Goal: Use online tool/utility: Utilize a website feature to perform a specific function

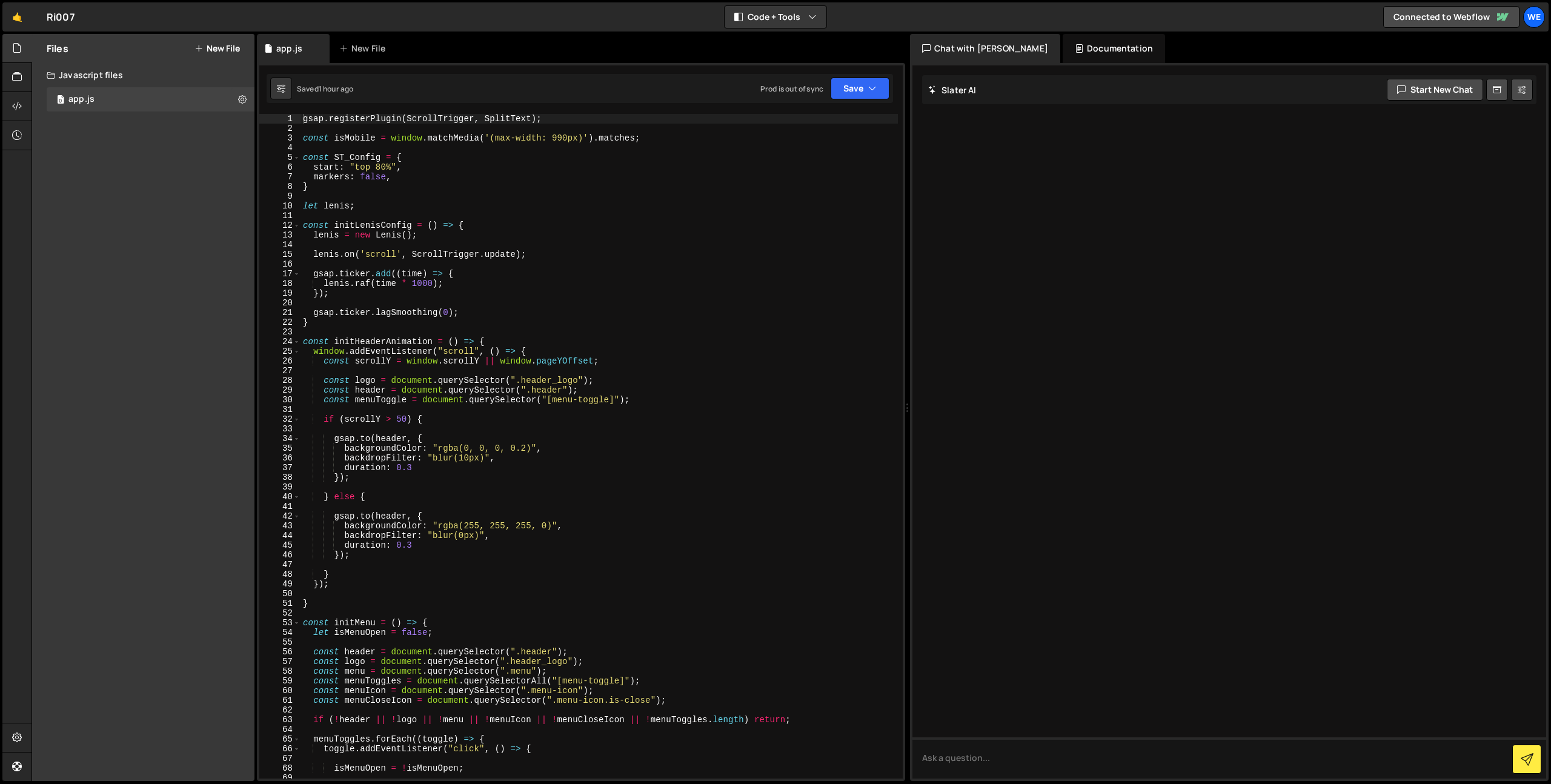
type textarea "gsap.ticker.lagSmoothing(0);"
click at [555, 308] on div "gsap . registerPlugin ( ScrollTrigger , SplitText ) ; const isMobile = window .…" at bounding box center [600, 456] width 598 height 684
click at [488, 220] on div "gsap . registerPlugin ( ScrollTrigger , SplitText ) ; const isMobile = window .…" at bounding box center [600, 456] width 598 height 684
click at [482, 223] on div "gsap . registerPlugin ( ScrollTrigger , SplitText ) ; const isMobile = window .…" at bounding box center [600, 456] width 598 height 684
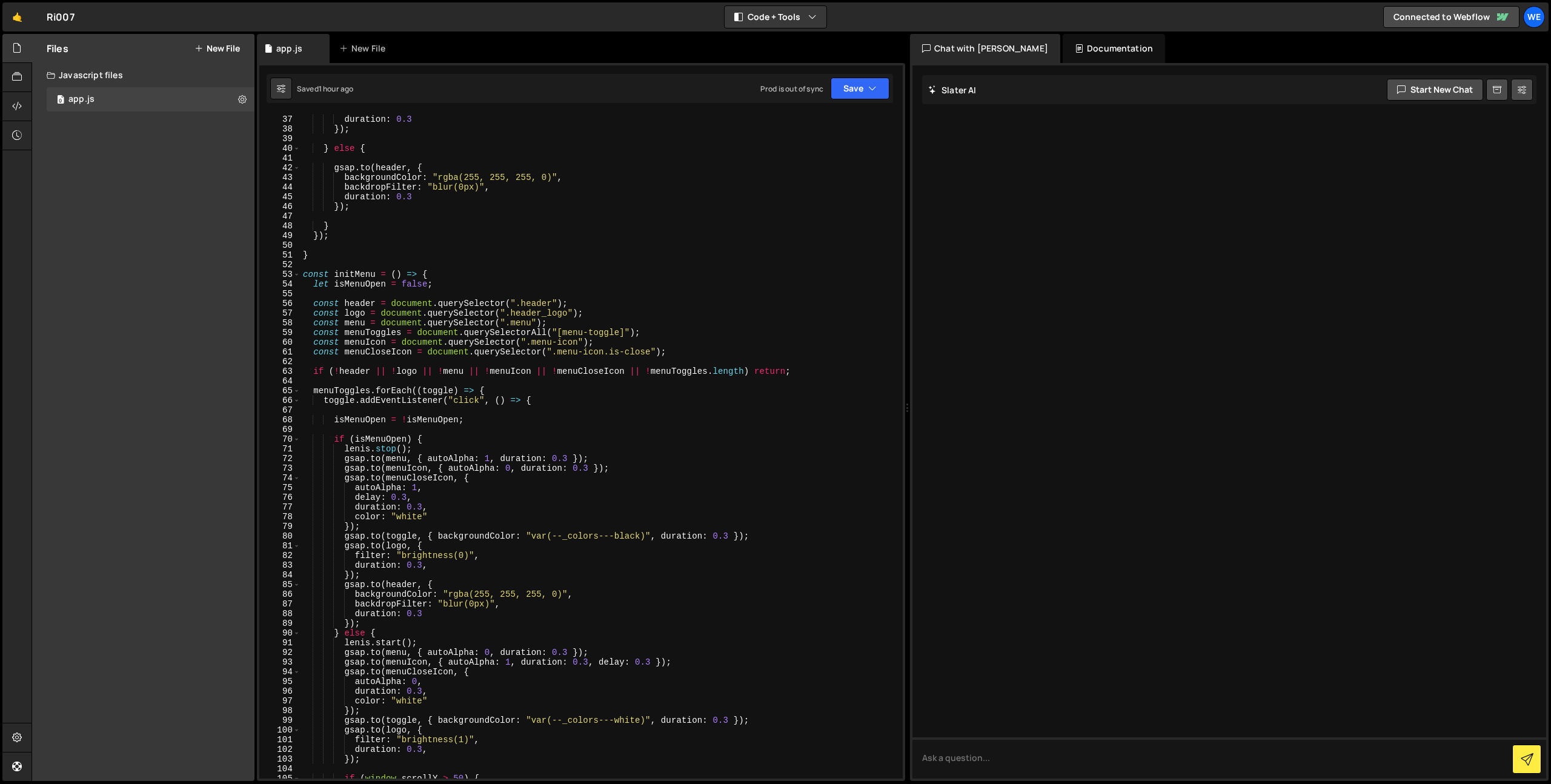
click at [554, 257] on div "backdropFilter : "blur(10px)" , duration : 0.3 }) ; } else { gsap . to ( header…" at bounding box center [600, 446] width 598 height 684
type textarea "}con"
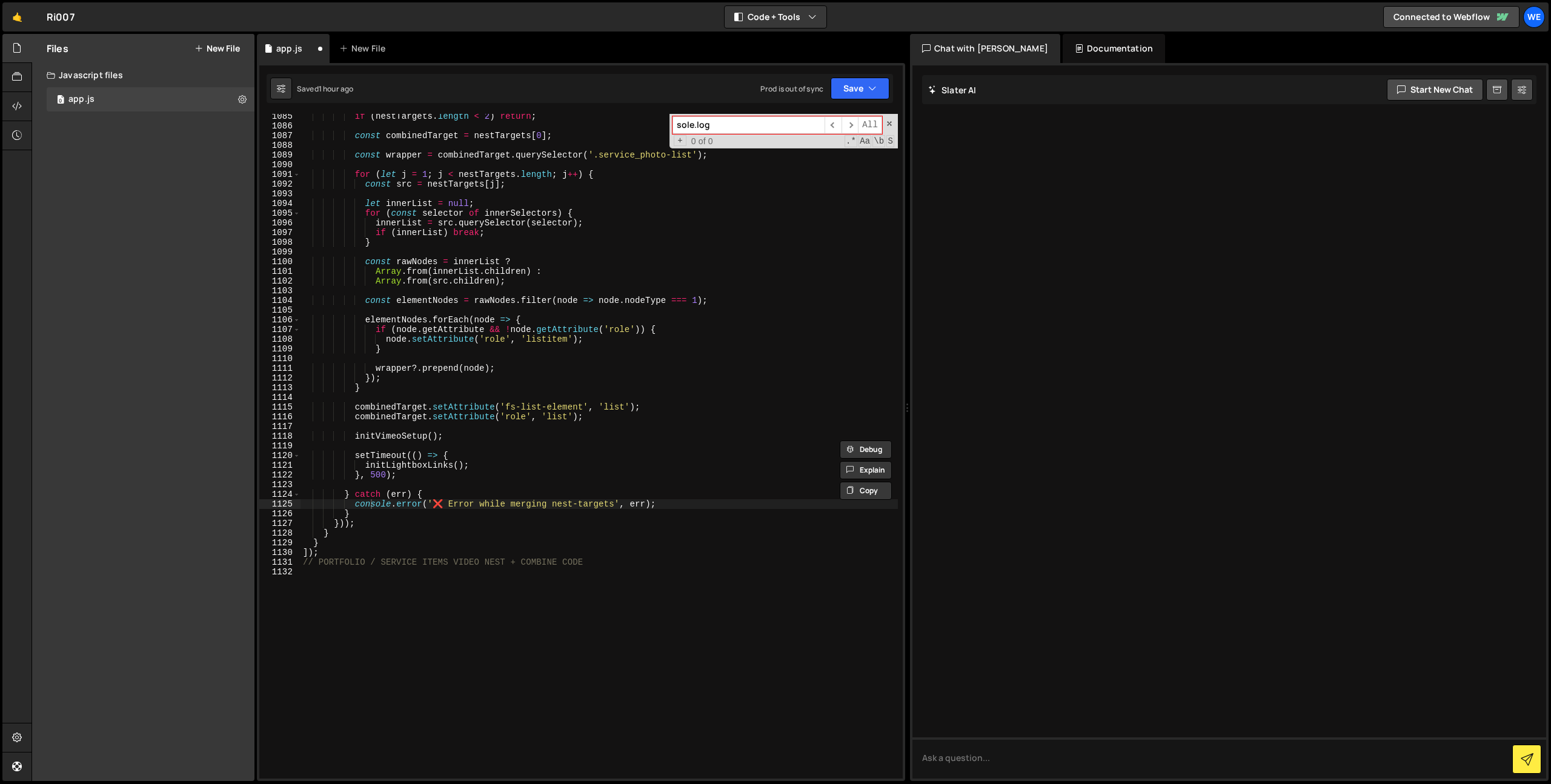
scroll to position [10423, 0]
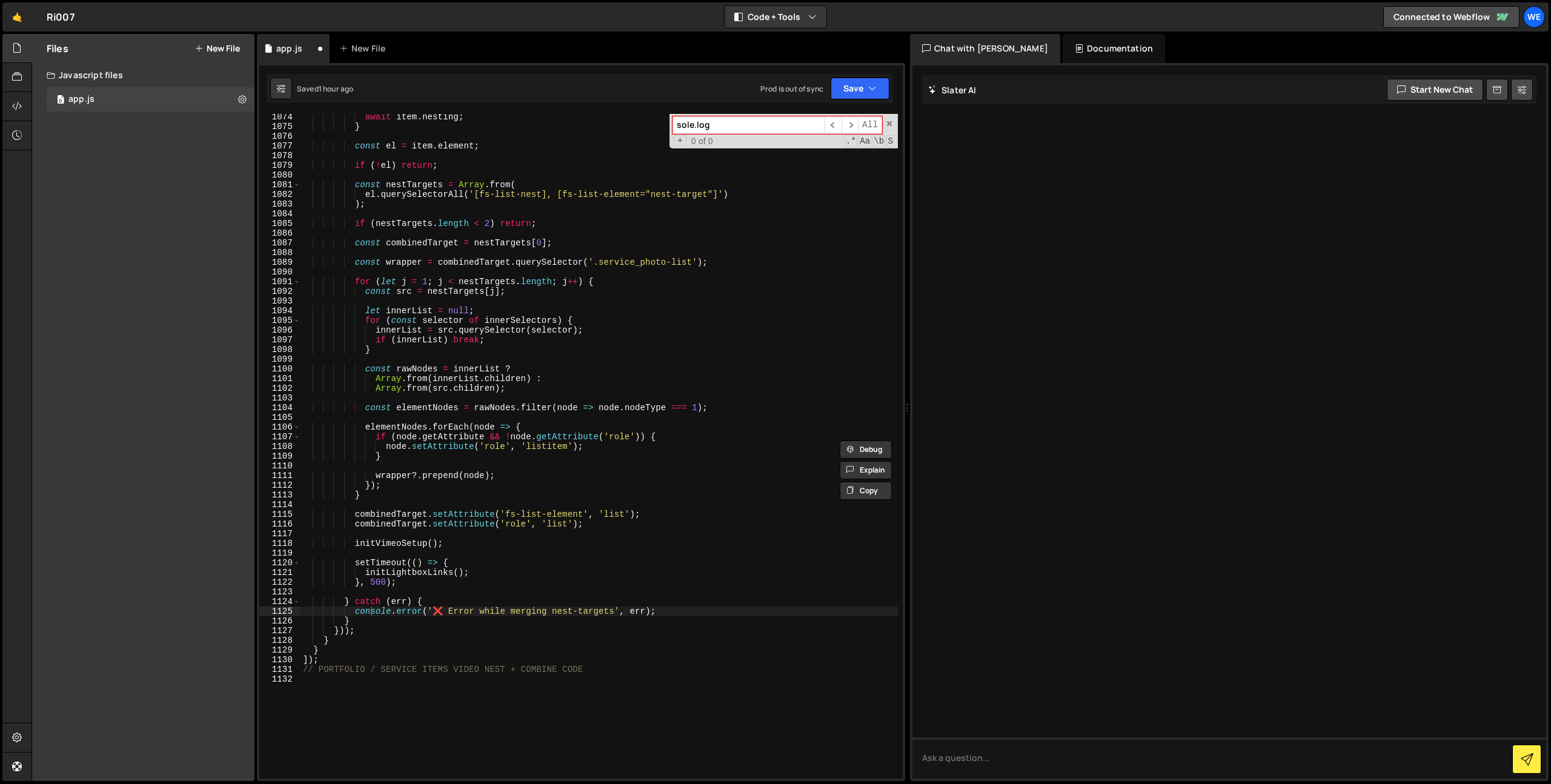
type input "sole.log"
click at [765, 303] on div "await item . nesting ; } const el = item . element ; if ( ! el ) return ; const…" at bounding box center [600, 455] width 598 height 684
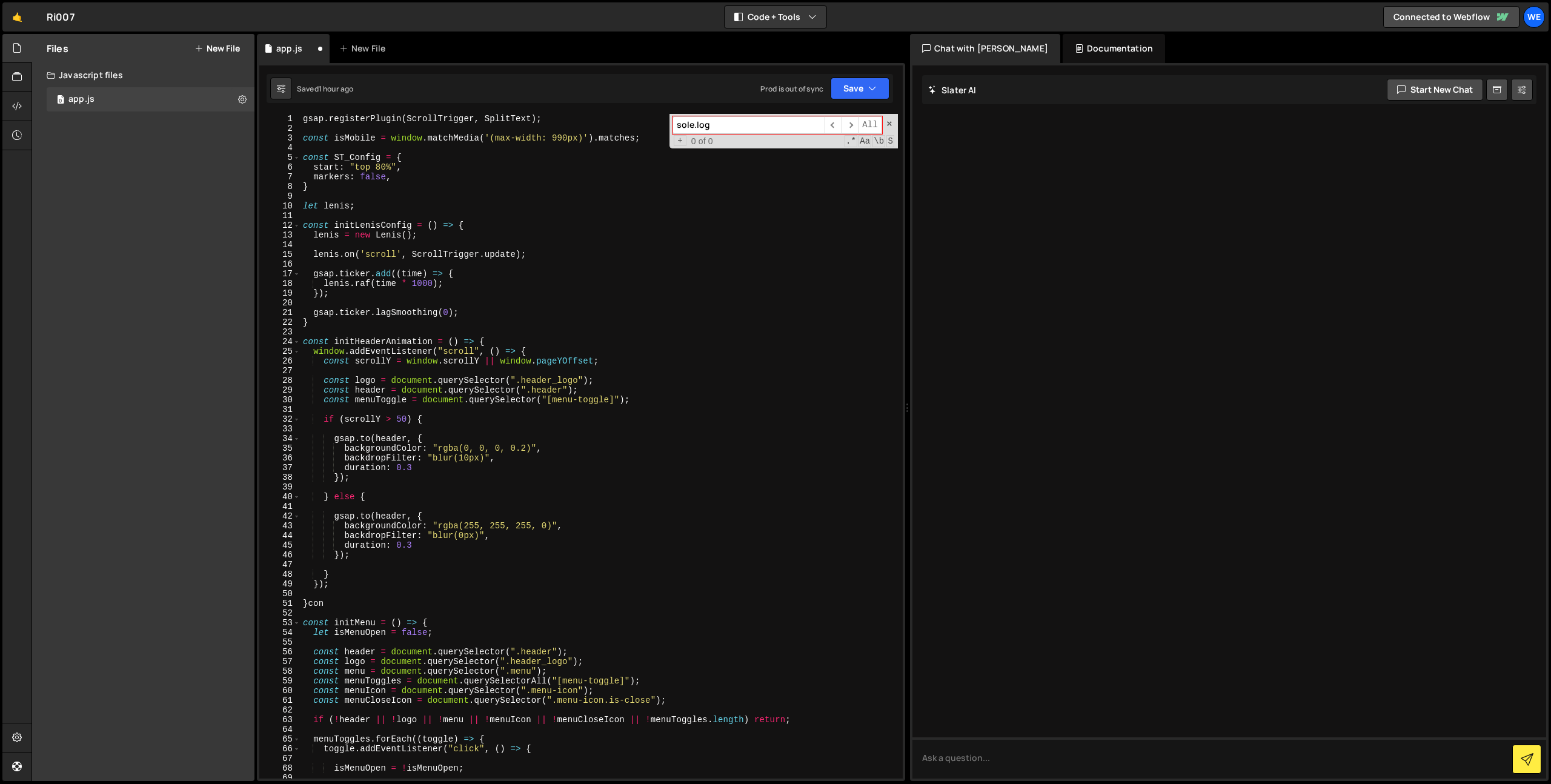
click at [708, 321] on div "gsap . registerPlugin ( ScrollTrigger , SplitText ) ; const isMobile = window .…" at bounding box center [600, 456] width 598 height 684
click at [861, 85] on button "Save" at bounding box center [860, 88] width 59 height 22
click at [802, 177] on div "Saved 1 month ago" at bounding box center [819, 171] width 126 height 14
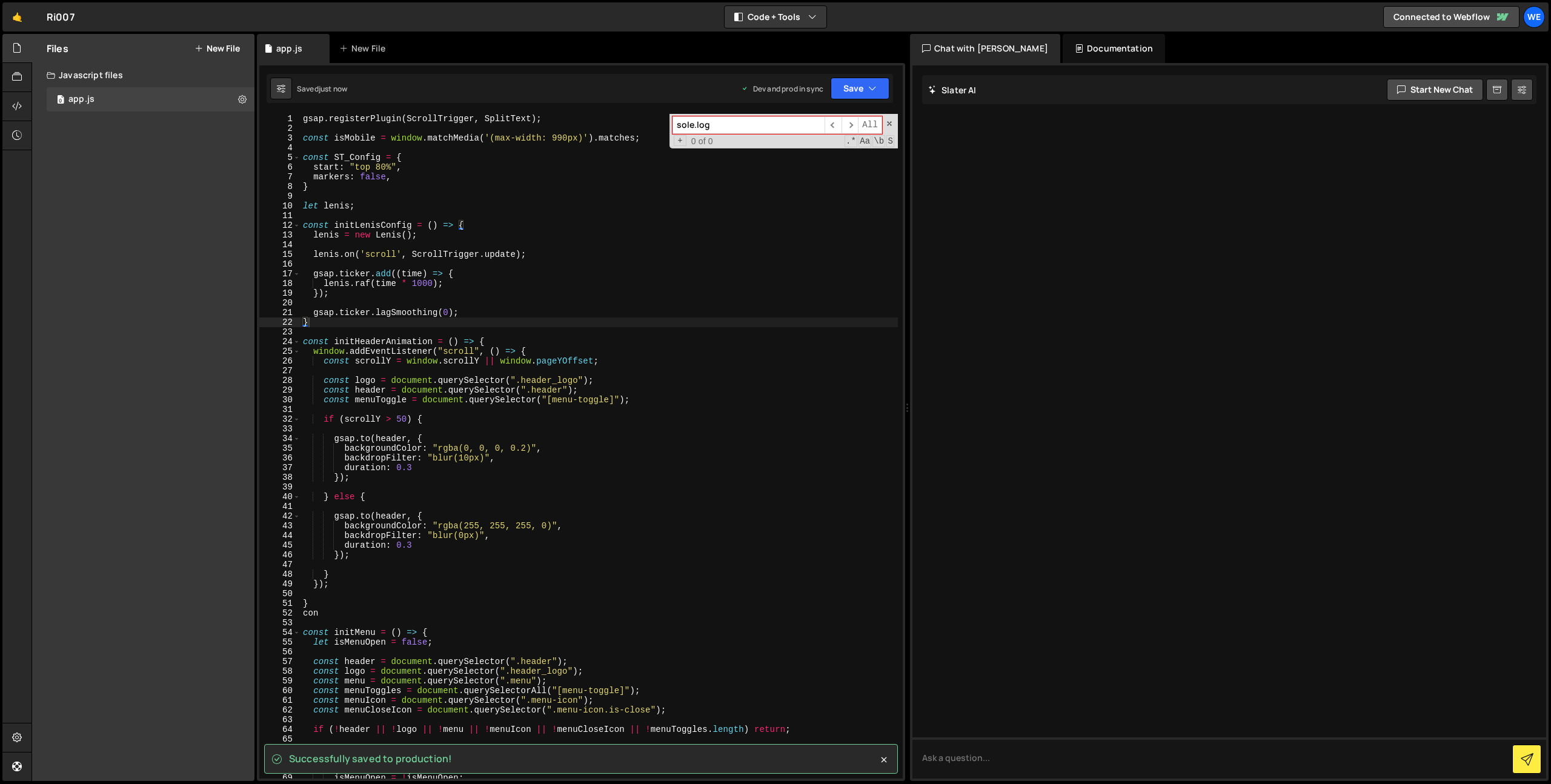
click at [885, 128] on div "sole.log ​ ​ All Replace All + 0 of 0 .* Aa \b S" at bounding box center [784, 131] width 229 height 34
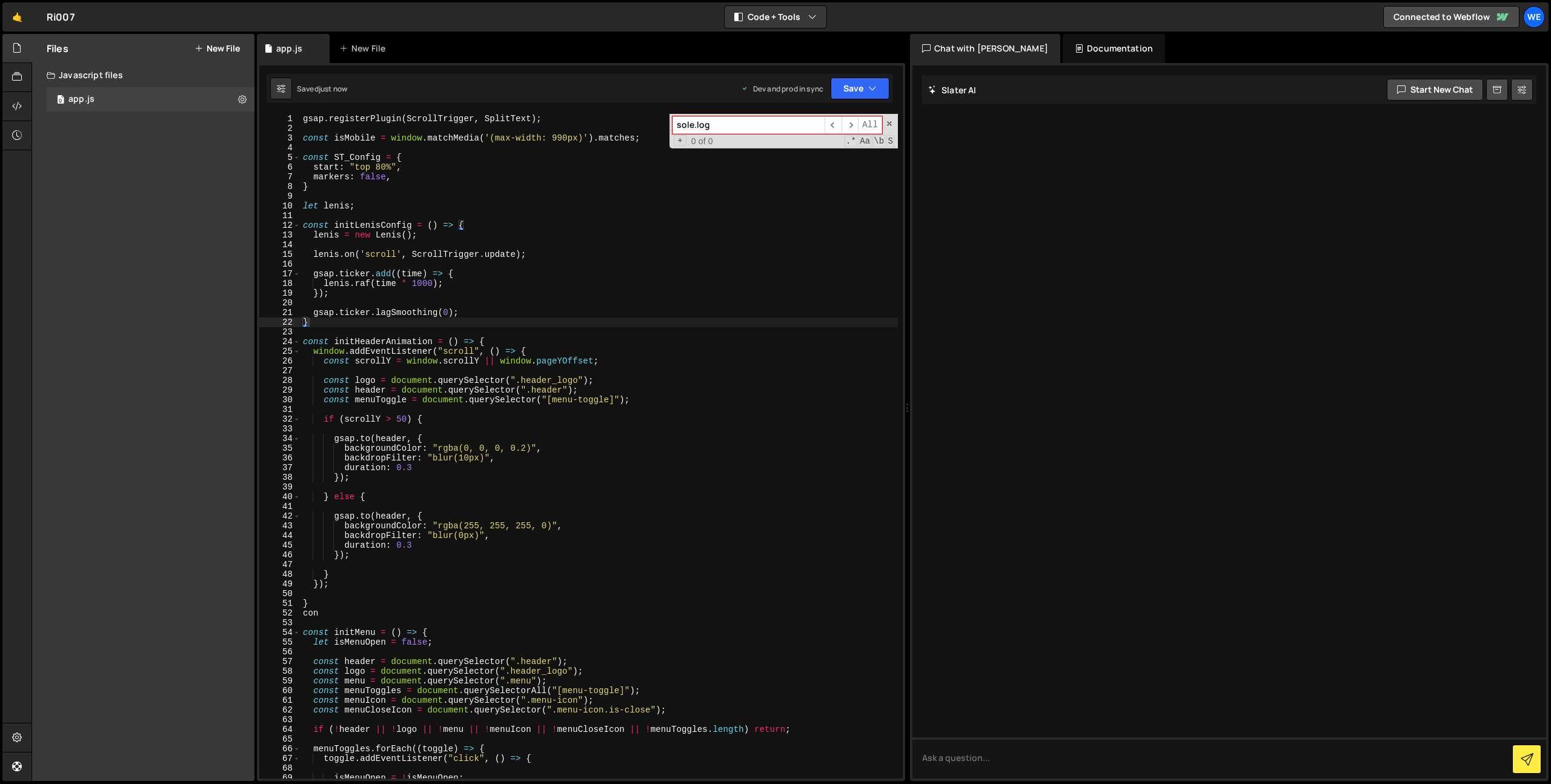
type textarea "const initLenisConfig = () => {"
click at [464, 221] on div "gsap . registerPlugin ( ScrollTrigger , SplitText ) ; const isMobile = window .…" at bounding box center [600, 456] width 598 height 684
click at [18, 13] on link "🤙" at bounding box center [17, 17] width 30 height 29
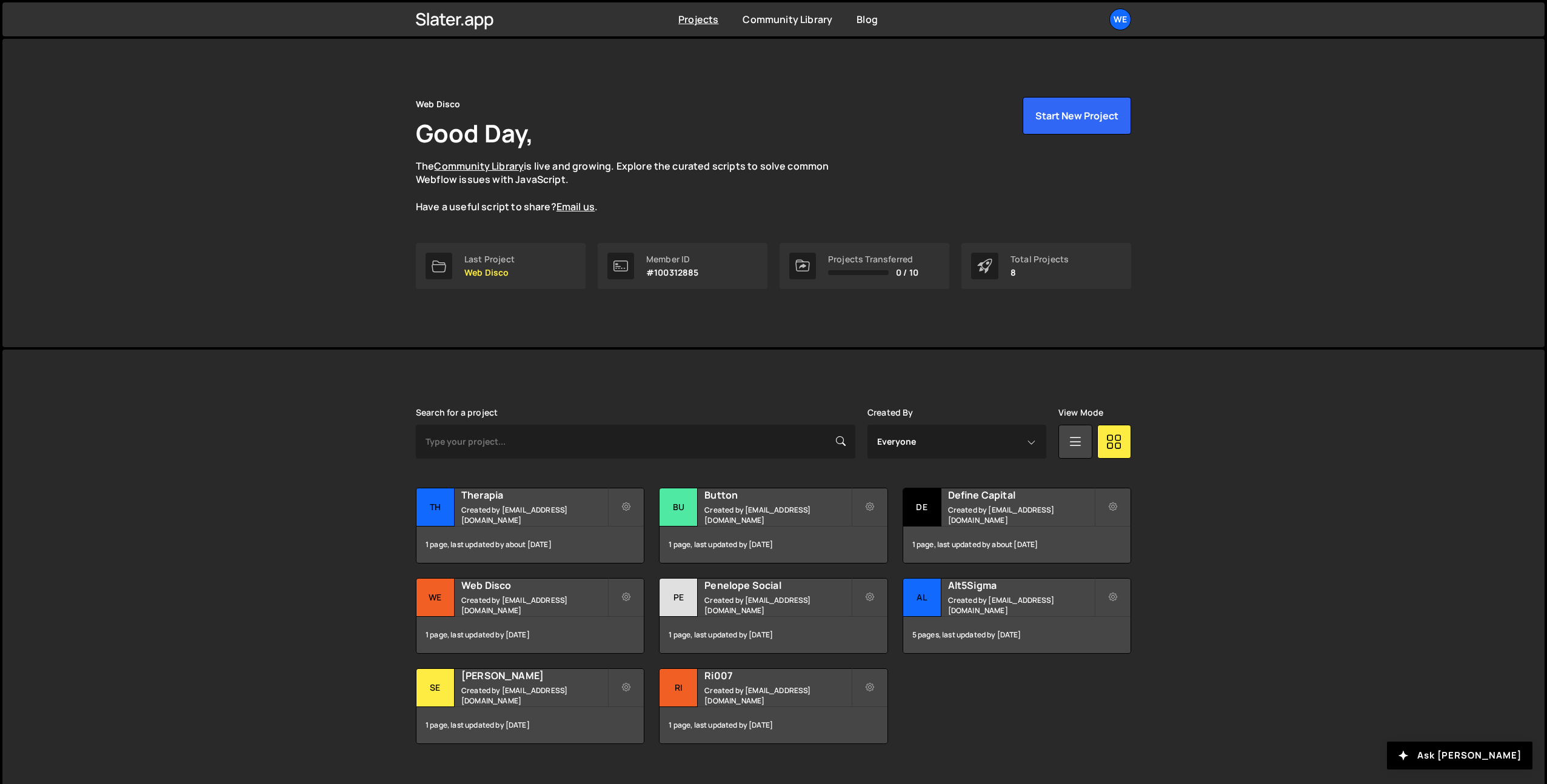
click at [294, 555] on div "Slater is designed for desktop use. Please use a larger screen to access the fu…" at bounding box center [774, 575] width 1542 height 453
click at [776, 696] on small "Created by hello@webdisco.digital" at bounding box center [777, 695] width 146 height 21
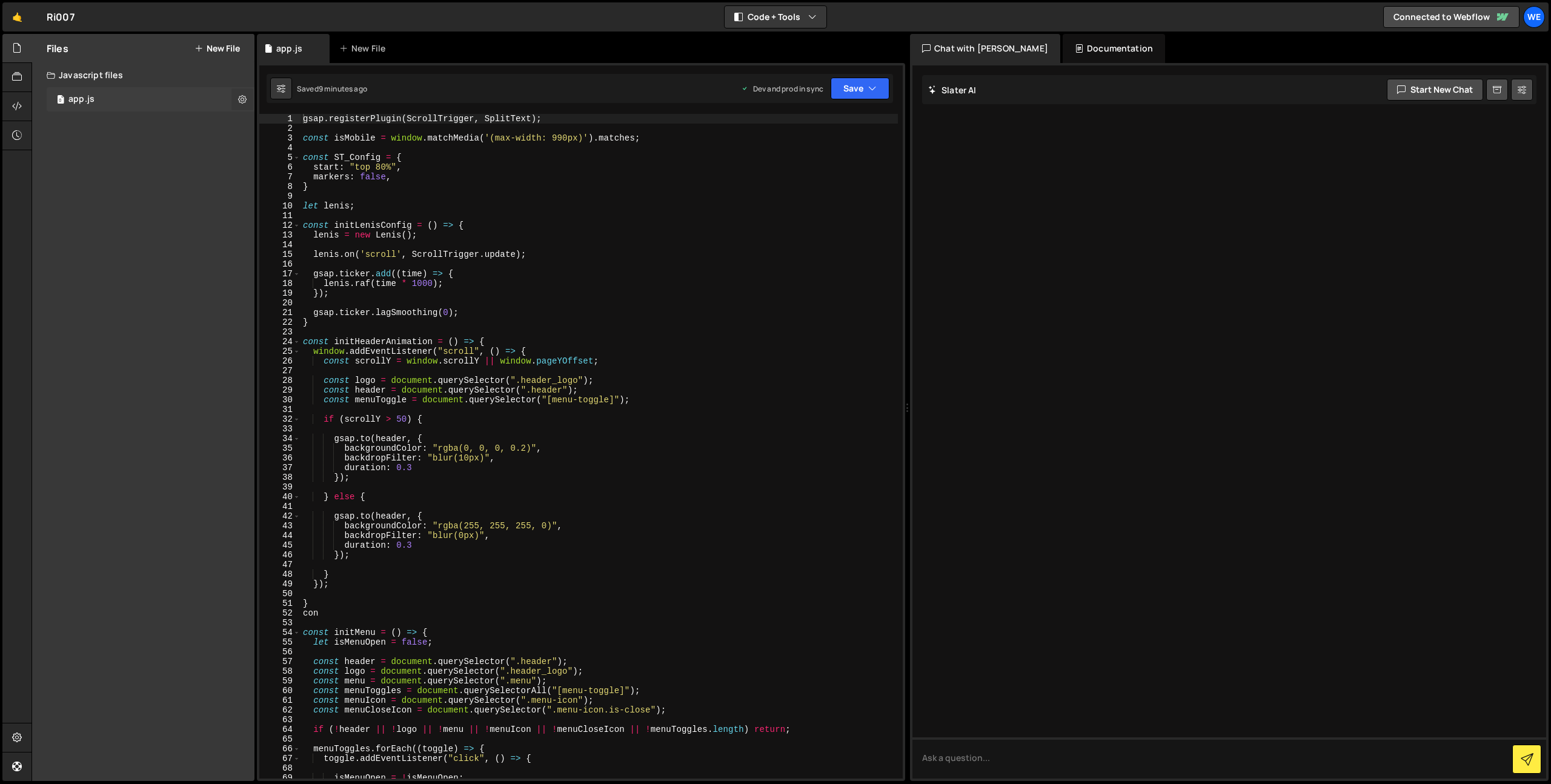
click at [245, 102] on icon at bounding box center [242, 99] width 8 height 12
click at [293, 103] on button "Copy share link" at bounding box center [316, 100] width 119 height 24
click at [13, 104] on icon at bounding box center [16, 105] width 10 height 14
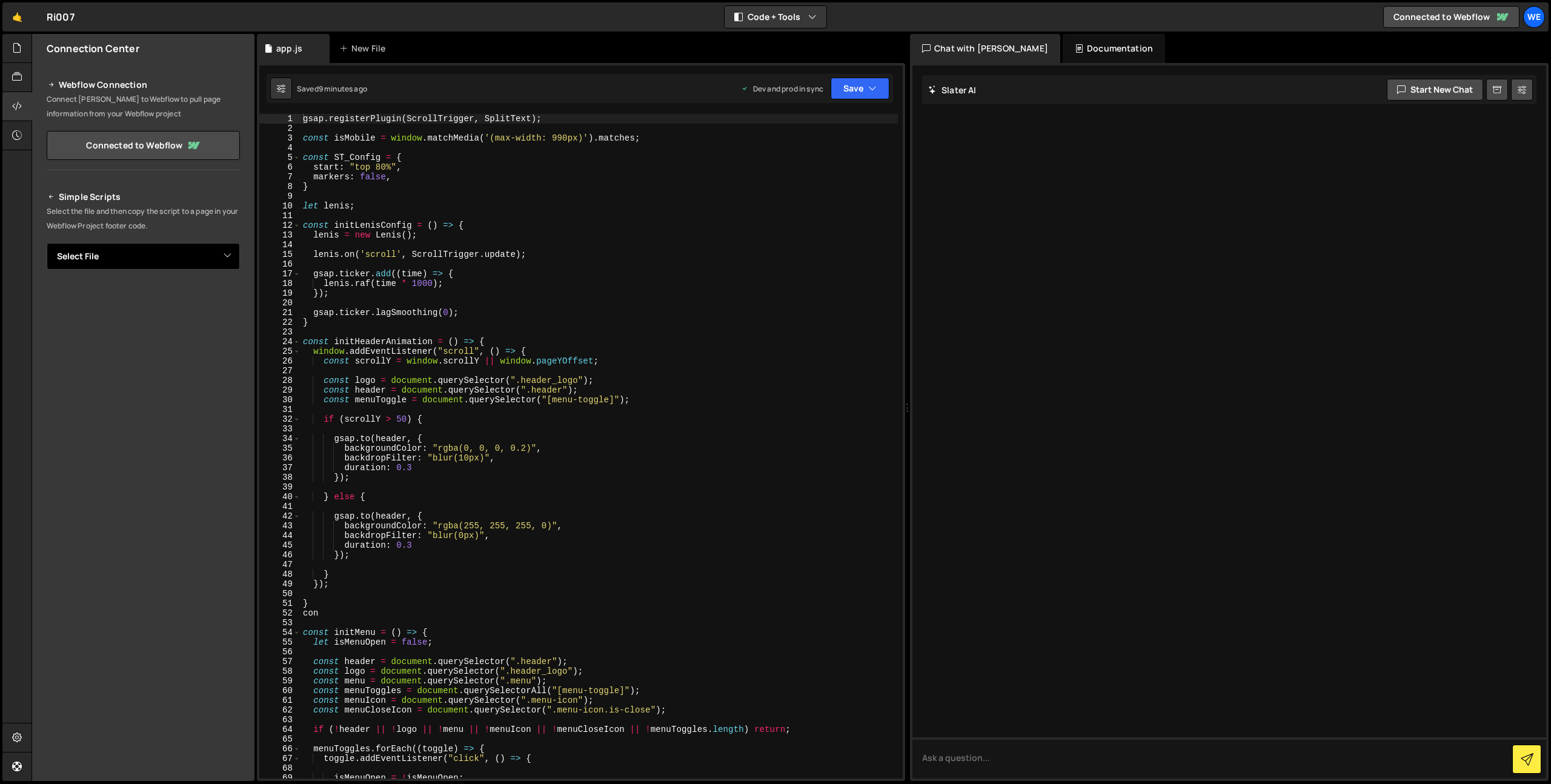
click at [177, 253] on select "Select File app.js" at bounding box center [143, 257] width 194 height 27
select select "40211"
click at [47, 243] on select "Select File app.js" at bounding box center [143, 257] width 194 height 27
click at [208, 301] on button "Copy" at bounding box center [203, 297] width 41 height 25
click at [843, 98] on button "Save" at bounding box center [860, 88] width 59 height 22
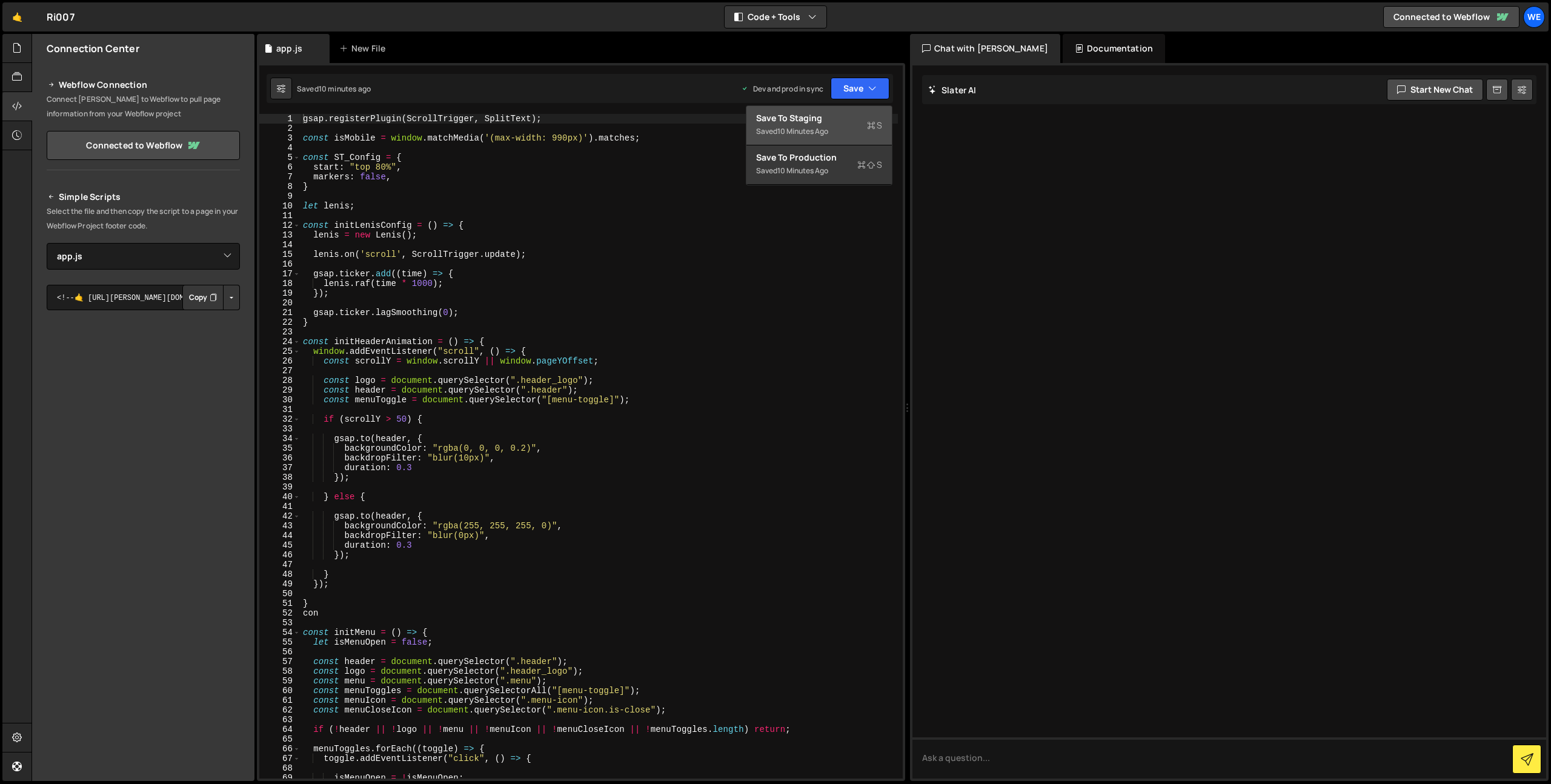
click at [816, 130] on div "10 minutes ago" at bounding box center [803, 131] width 51 height 10
type textarea "[PERSON_NAME].raf(time * 1000);"
click at [679, 287] on div "gsap . registerPlugin ( ScrollTrigger , SplitText ) ; const isMobile = window .…" at bounding box center [600, 456] width 598 height 684
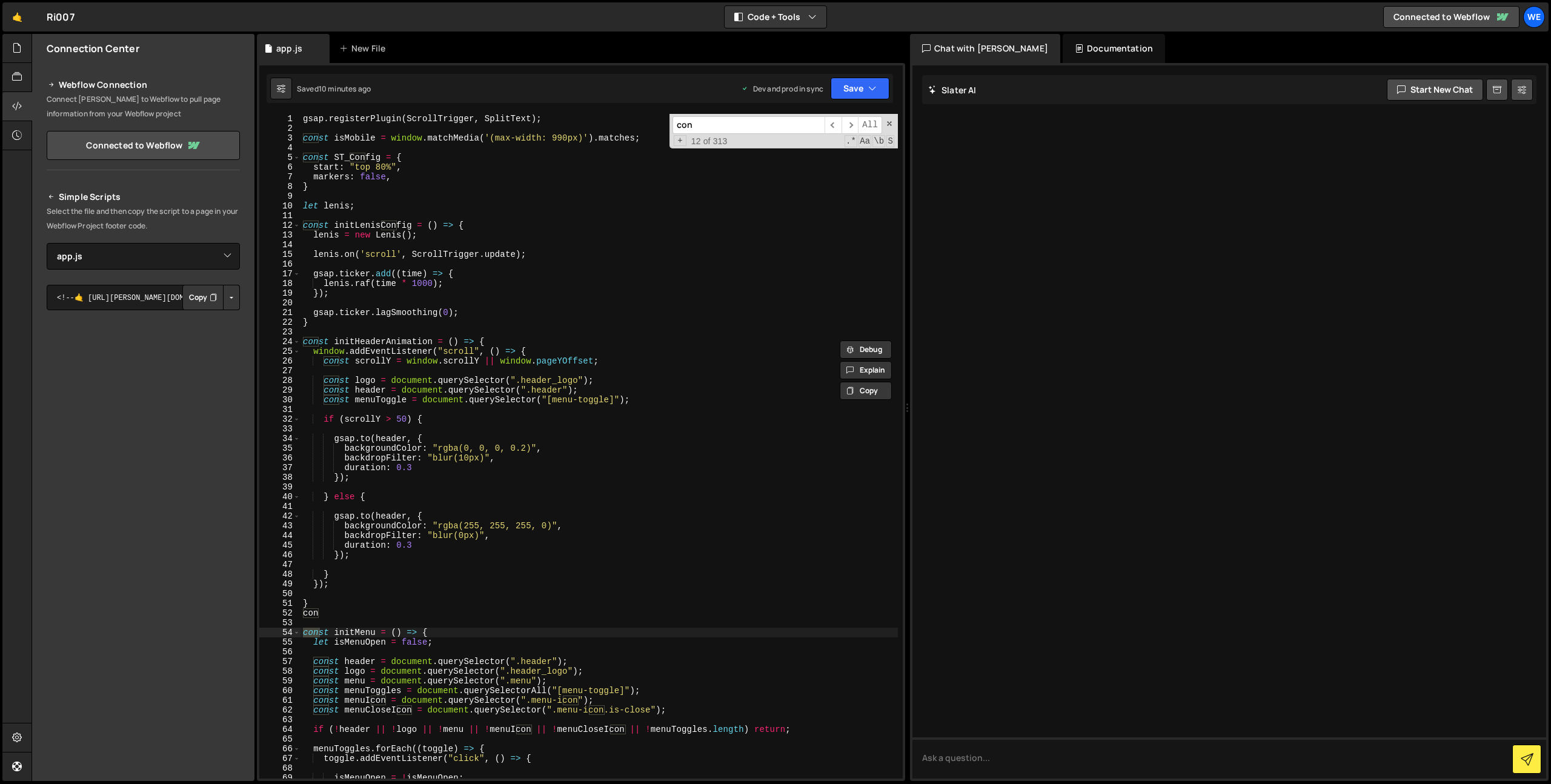
type input "con"
type textarea "con"
click at [327, 615] on div "gsap . registerPlugin ( ScrollTrigger , SplitText ) ; const isMobile = window .…" at bounding box center [600, 456] width 598 height 684
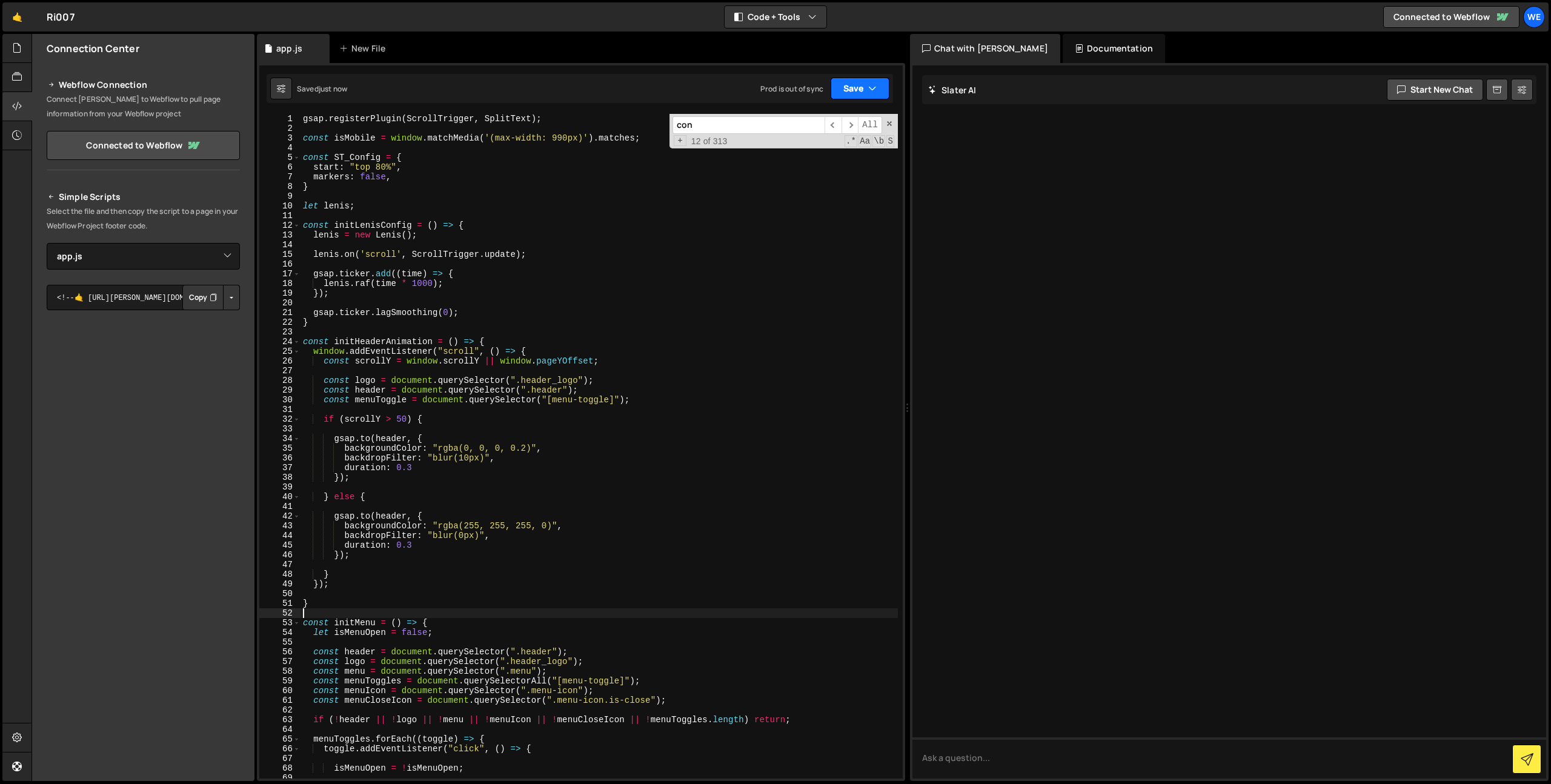
click at [876, 81] on button "Save" at bounding box center [860, 88] width 59 height 22
click at [822, 169] on div "10 minutes ago" at bounding box center [803, 170] width 51 height 10
